Goal: Find contact information: Find specific page/section

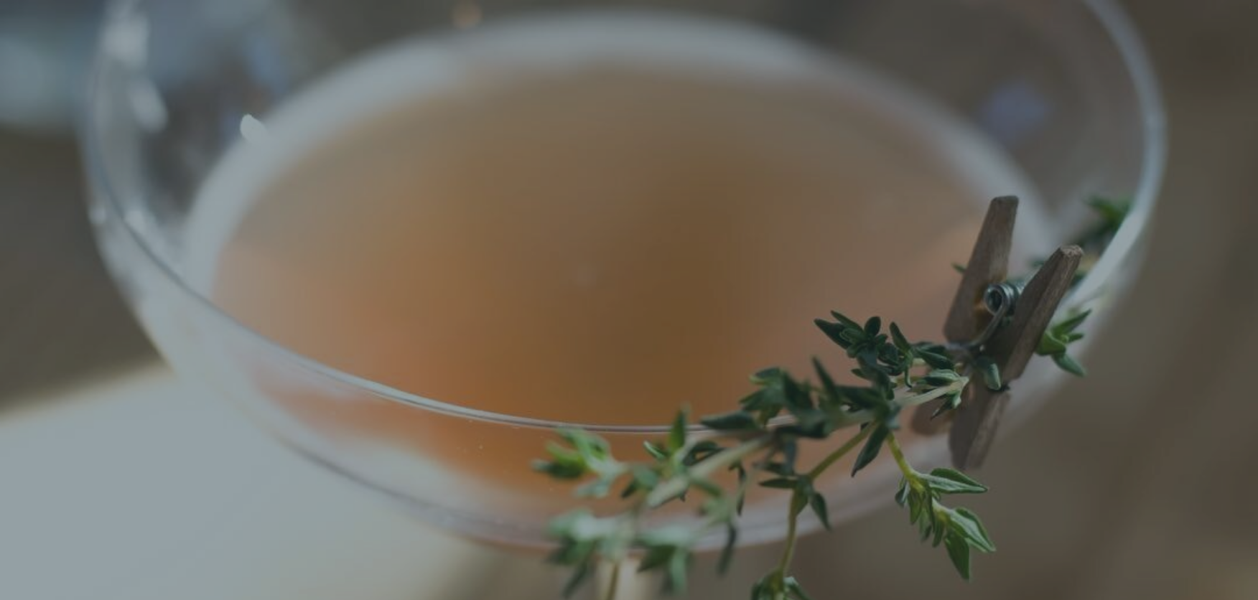
scroll to position [30, 0]
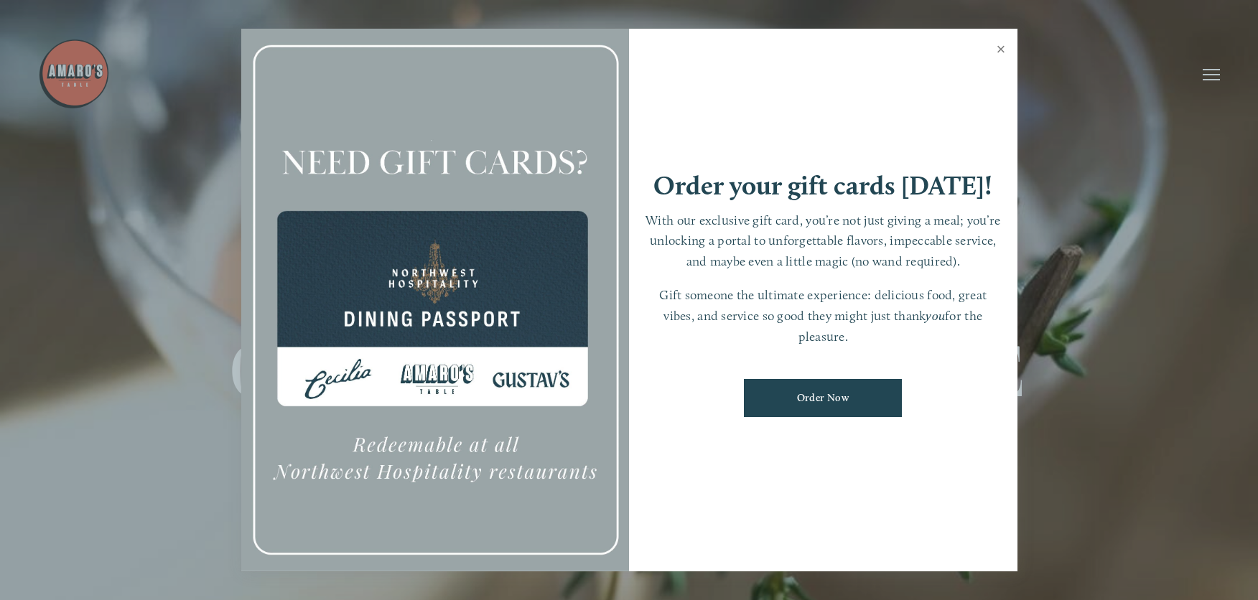
click at [999, 46] on link "Close" at bounding box center [1001, 51] width 28 height 40
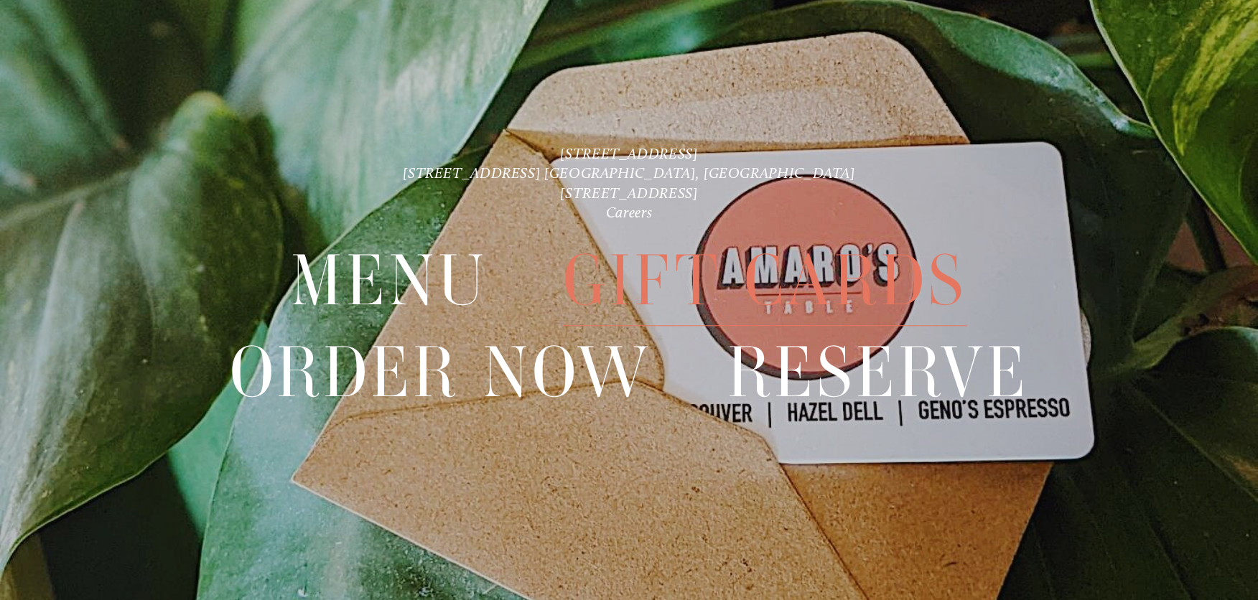
scroll to position [0, 0]
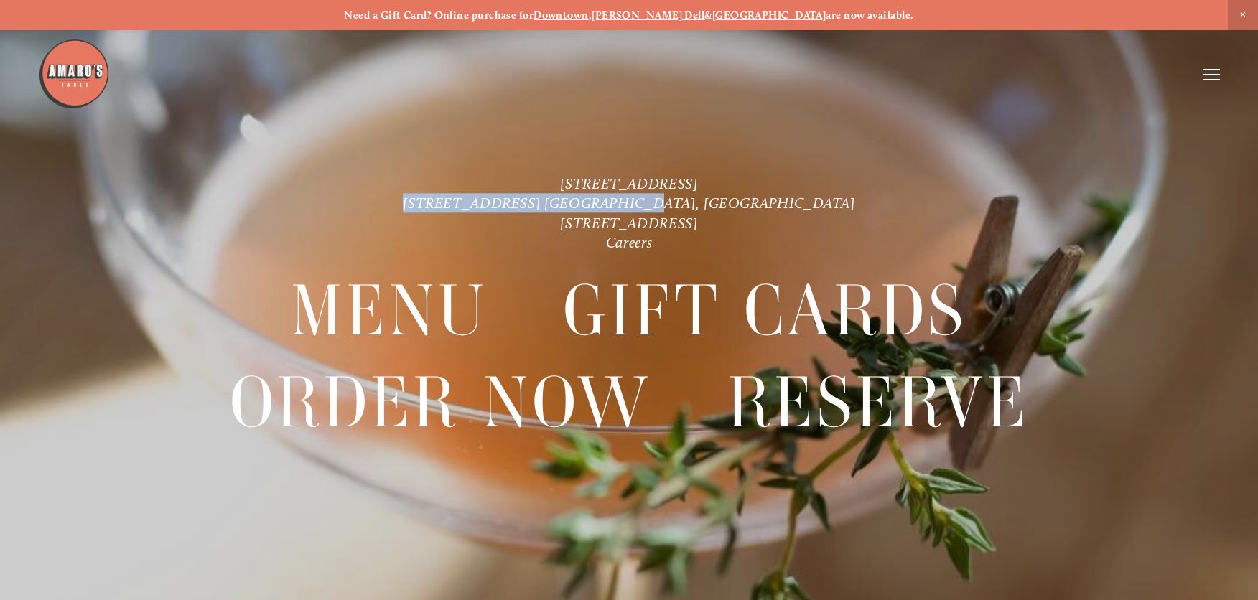
drag, startPoint x: 520, startPoint y: 202, endPoint x: 738, endPoint y: 201, distance: 218.2
click at [738, 201] on p "[STREET_ADDRESS] [STREET_ADDRESS] [GEOGRAPHIC_DATA], [GEOGRAPHIC_DATA] [STREET_…" at bounding box center [628, 213] width 905 height 78
copy link "[STREET_ADDRESS] [GEOGRAPHIC_DATA], [GEOGRAPHIC_DATA]"
drag, startPoint x: 505, startPoint y: 185, endPoint x: 760, endPoint y: 185, distance: 254.1
click at [760, 185] on p "[STREET_ADDRESS] [STREET_ADDRESS] [GEOGRAPHIC_DATA], [GEOGRAPHIC_DATA] [STREET_…" at bounding box center [628, 213] width 905 height 78
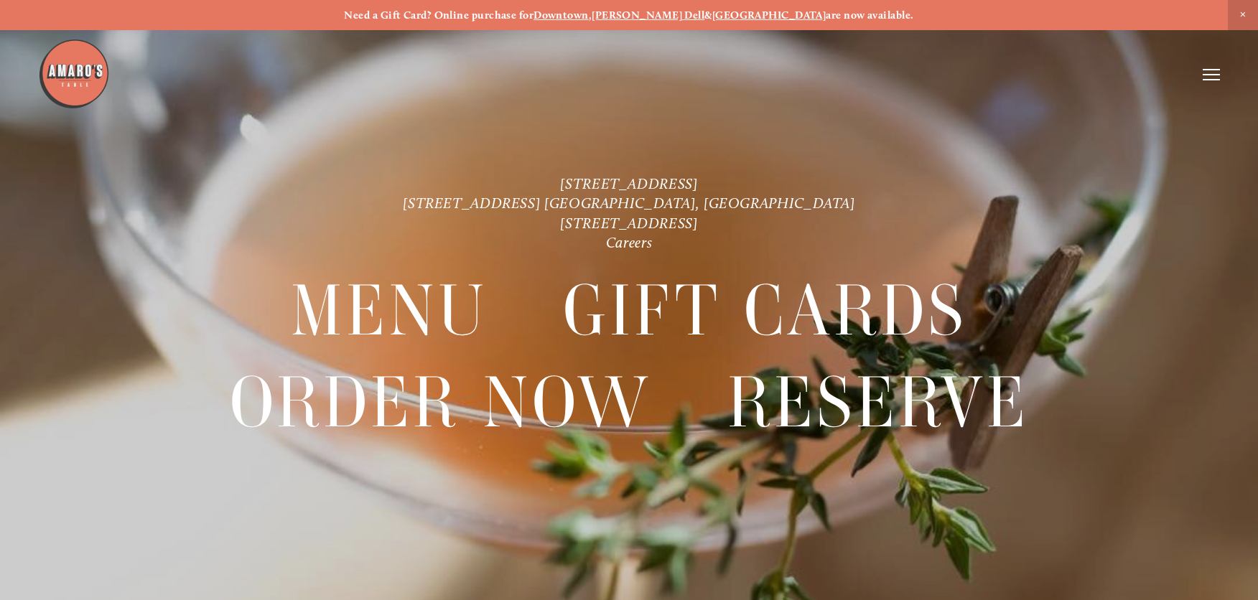
copy link "[STREET_ADDRESS]"
click at [615, 182] on link "[STREET_ADDRESS]" at bounding box center [628, 183] width 137 height 18
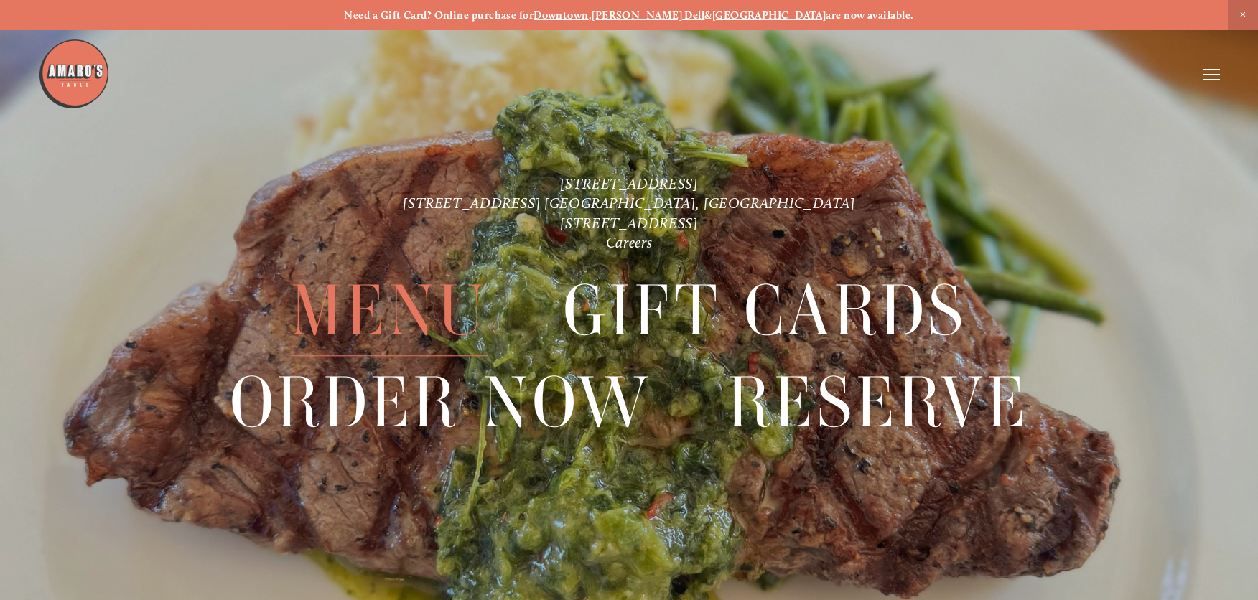
click at [373, 307] on span "Menu" at bounding box center [389, 311] width 197 height 90
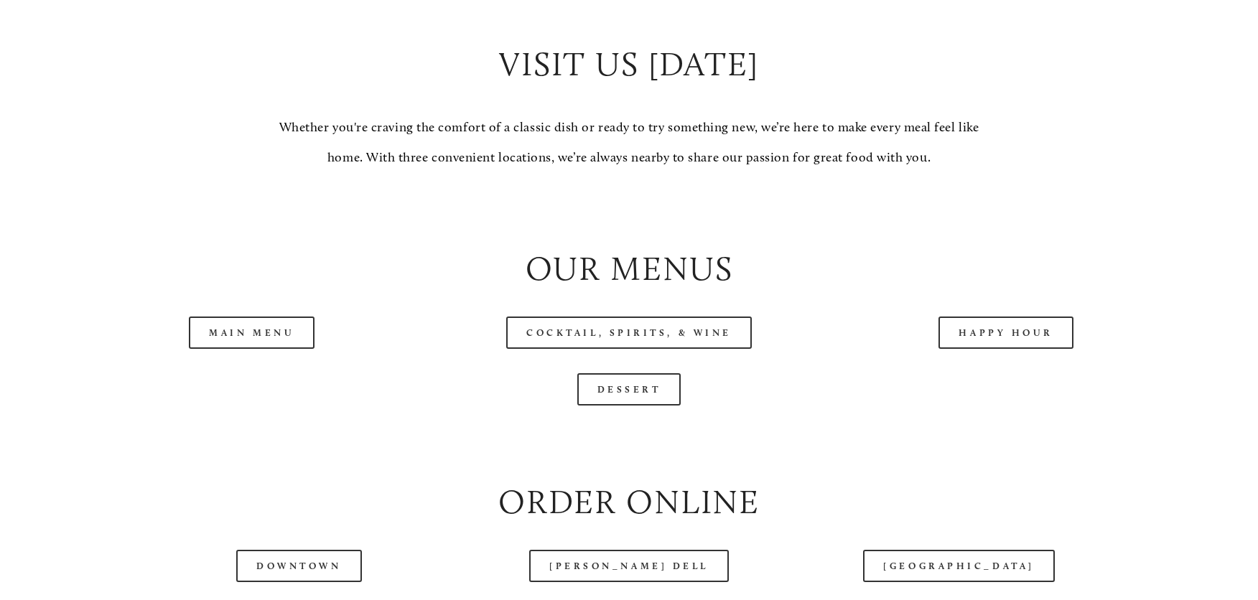
scroll to position [1512, 0]
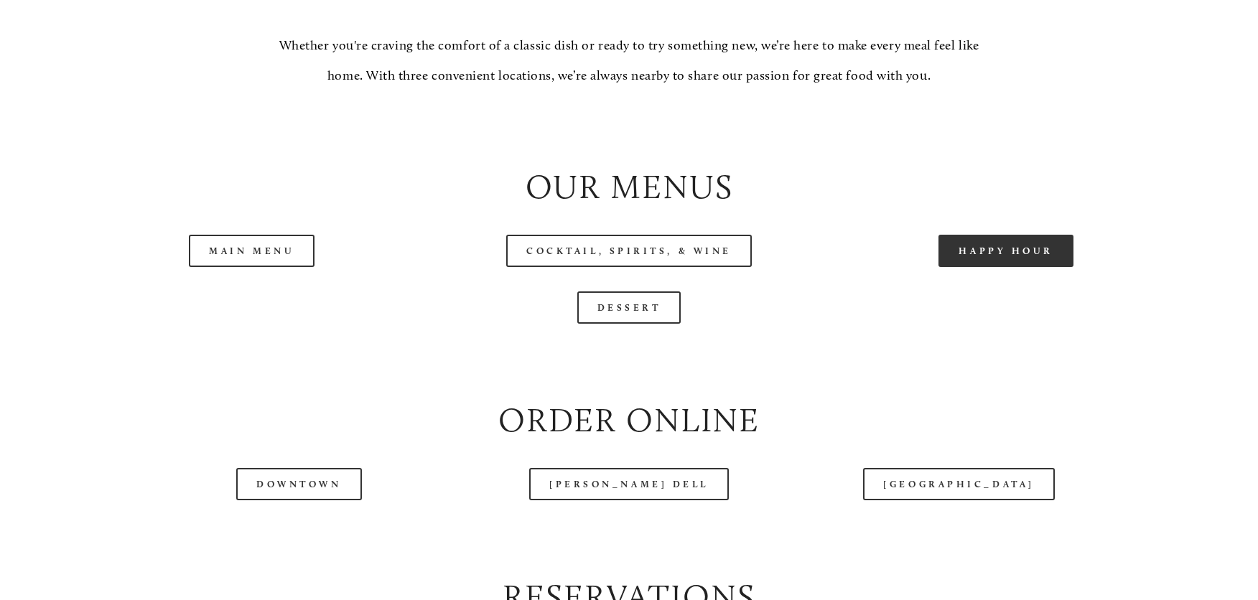
click at [996, 249] on link "Happy Hour" at bounding box center [1005, 251] width 135 height 32
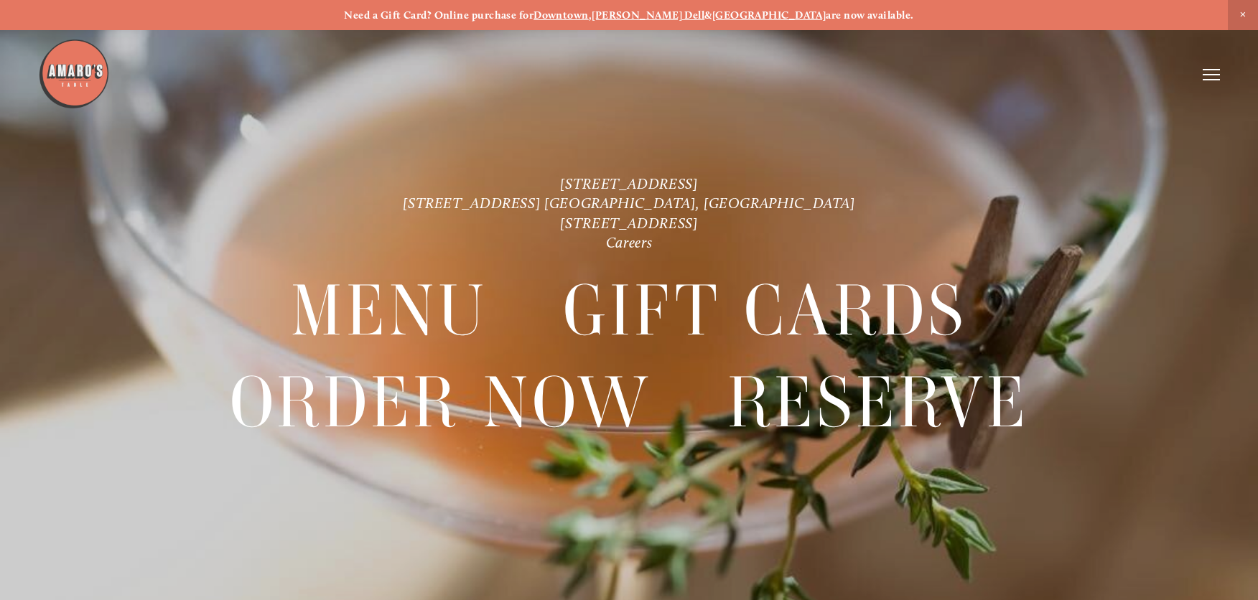
click at [663, 15] on strong "[PERSON_NAME] Dell" at bounding box center [648, 15] width 113 height 13
